Goal: Task Accomplishment & Management: Complete application form

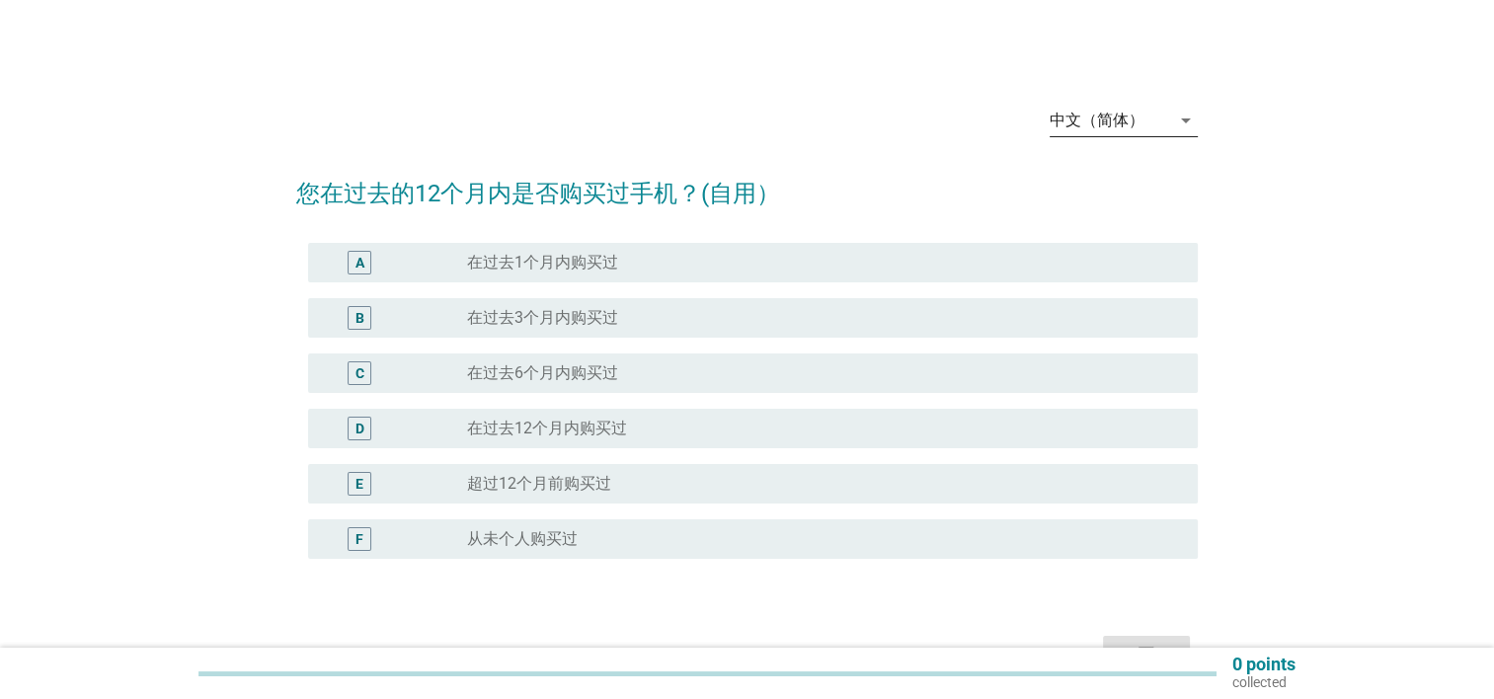
click at [1178, 125] on icon "arrow_drop_down" at bounding box center [1186, 121] width 24 height 24
click at [1145, 146] on div "English" at bounding box center [1123, 136] width 116 height 24
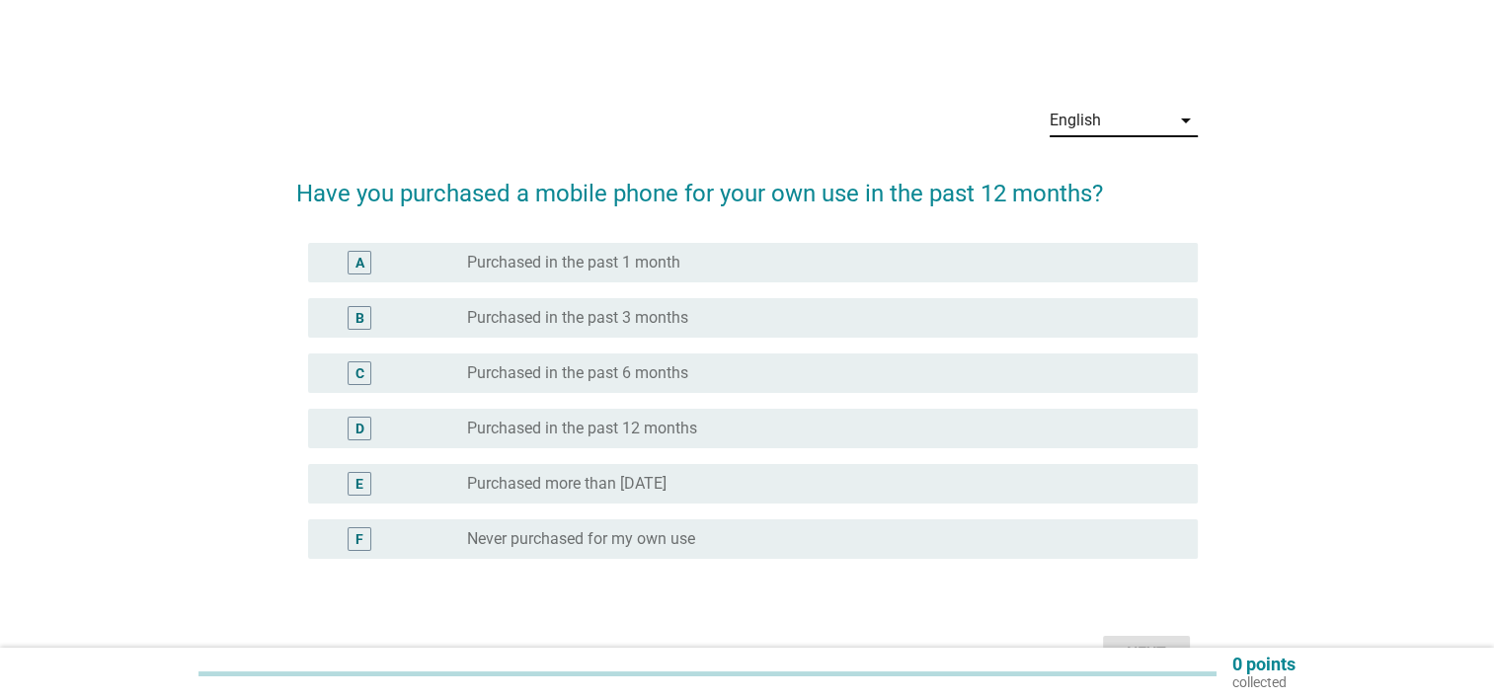
click at [774, 483] on div "radio_button_unchecked Purchased more than [DATE]" at bounding box center [816, 484] width 699 height 20
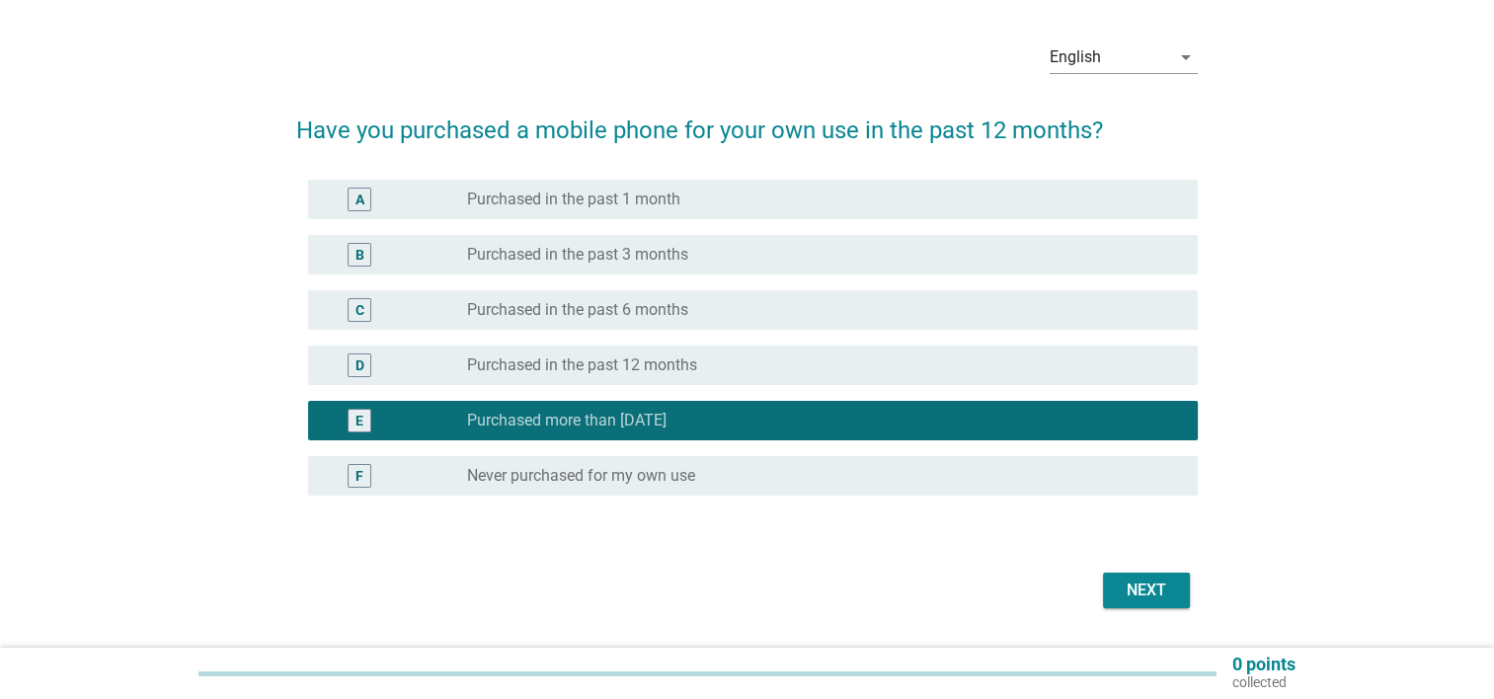
scroll to position [118, 0]
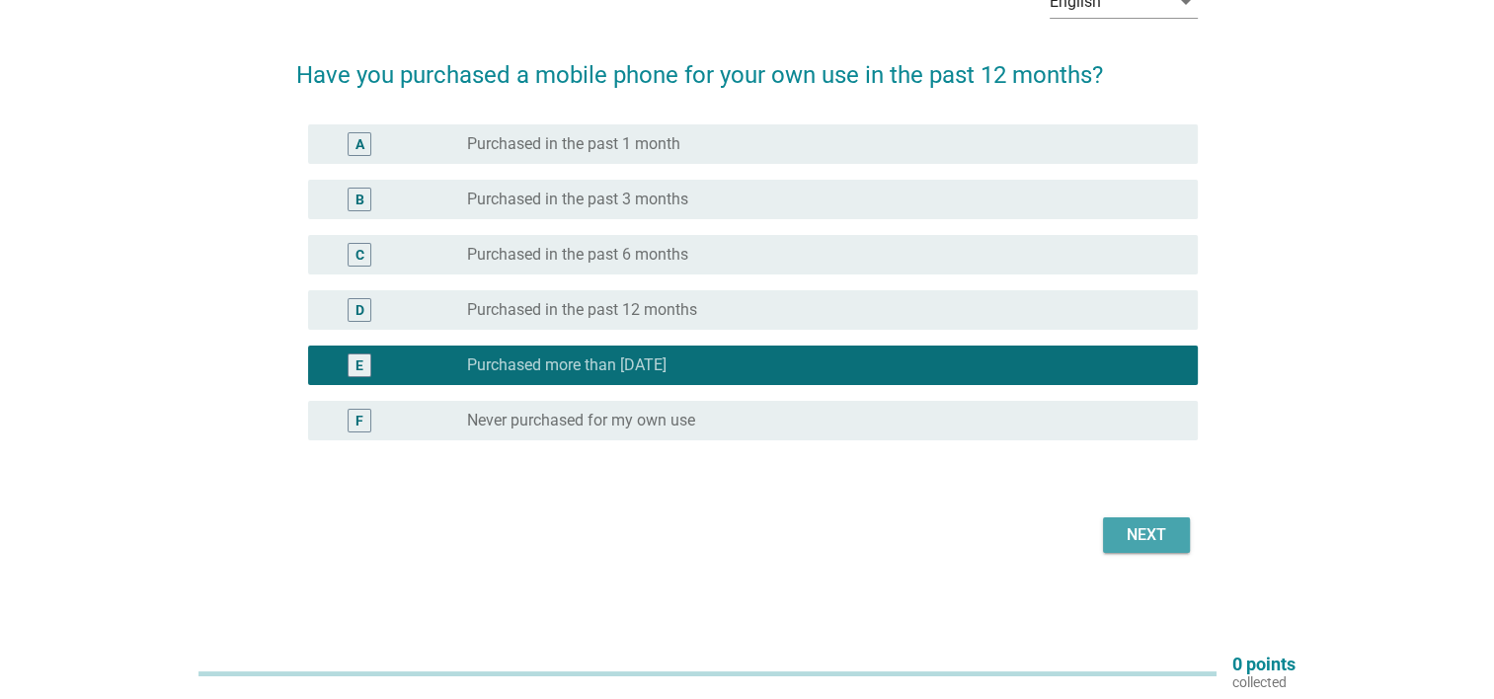
click at [1161, 539] on div "Next" at bounding box center [1145, 535] width 55 height 24
